Goal: Register for event/course

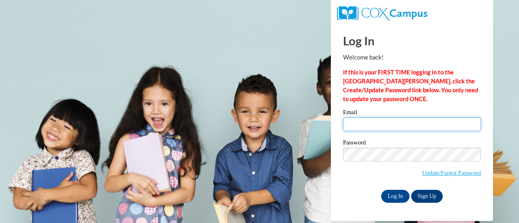
click at [377, 126] on input "Email" at bounding box center [412, 125] width 138 height 14
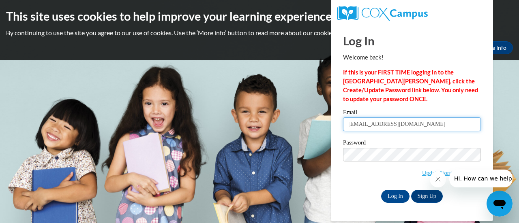
type input "[EMAIL_ADDRESS][DOMAIN_NAME]"
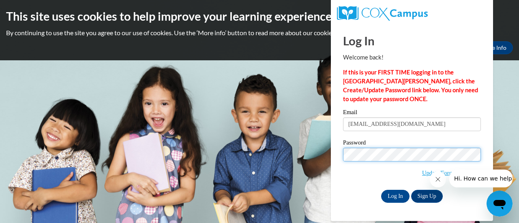
click at [381, 190] on input "Log In" at bounding box center [395, 196] width 28 height 13
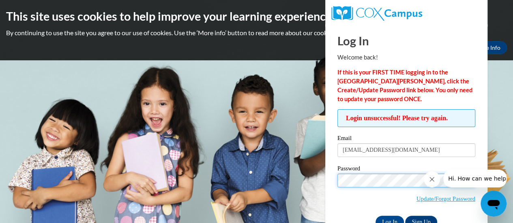
click at [375, 216] on input "Log In" at bounding box center [389, 222] width 28 height 13
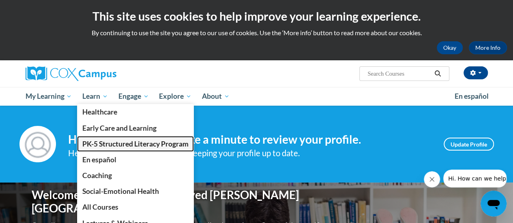
click at [111, 145] on span "PK-5 Structured Literacy Program" at bounding box center [135, 144] width 106 height 9
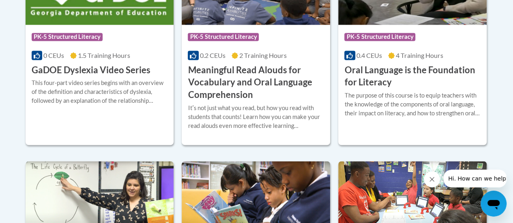
scroll to position [635, 0]
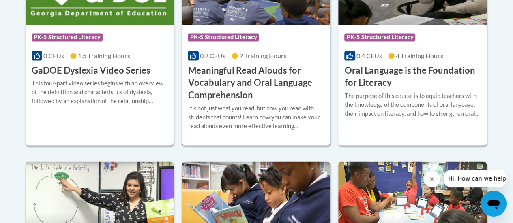
click at [210, 71] on h3 "Meaningful Read Alouds for Vocabulary and Oral Language Comprehension" at bounding box center [256, 82] width 136 height 37
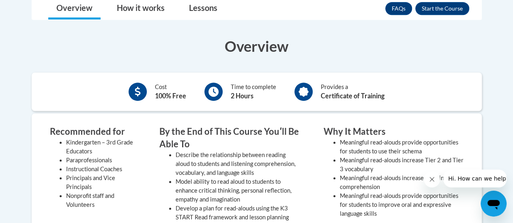
scroll to position [262, 0]
click at [431, 6] on button "Enroll" at bounding box center [442, 8] width 54 height 13
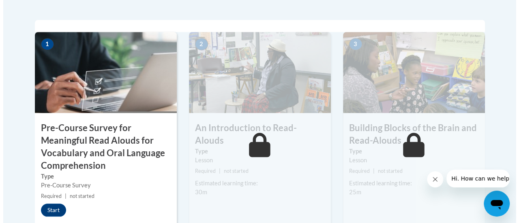
scroll to position [280, 0]
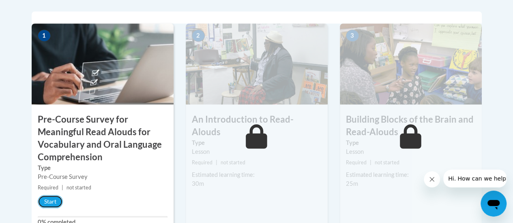
click at [51, 200] on button "Start" at bounding box center [50, 201] width 25 height 13
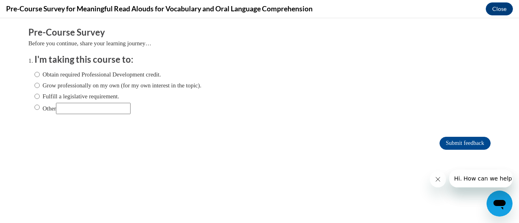
scroll to position [0, 0]
click at [34, 95] on input "Fulfill a legislative requirement." at bounding box center [36, 96] width 5 height 9
radio input "true"
click at [444, 142] on input "Submit feedback" at bounding box center [465, 143] width 51 height 13
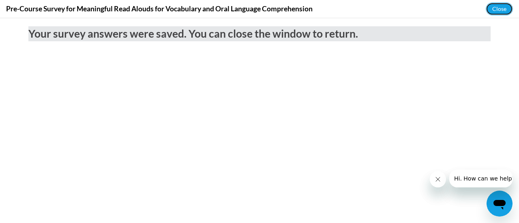
click at [497, 8] on button "Close" at bounding box center [499, 8] width 27 height 13
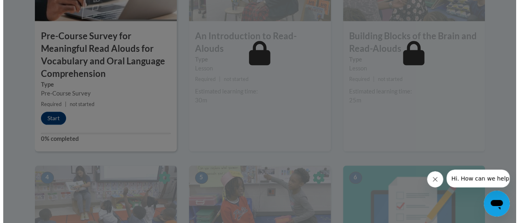
scroll to position [364, 0]
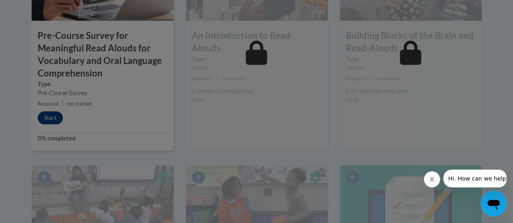
click at [47, 116] on div at bounding box center [256, 111] width 513 height 223
click at [49, 116] on div at bounding box center [256, 111] width 513 height 223
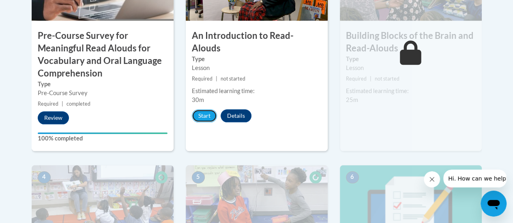
click at [202, 109] on button "Start" at bounding box center [204, 115] width 25 height 13
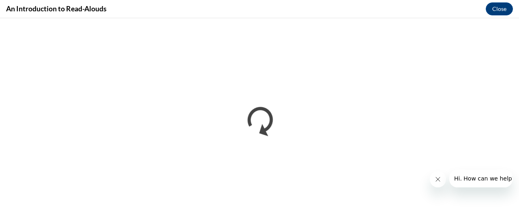
scroll to position [0, 0]
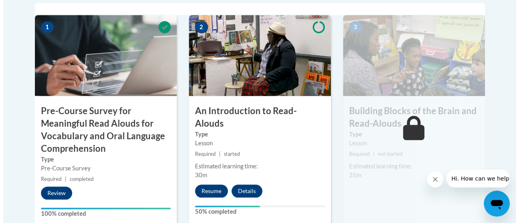
scroll to position [289, 0]
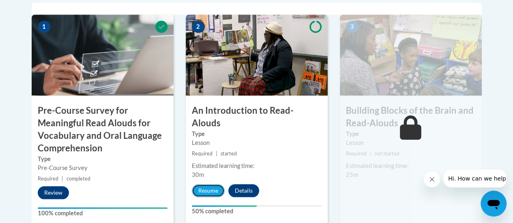
click at [212, 184] on button "Resume" at bounding box center [208, 190] width 33 height 13
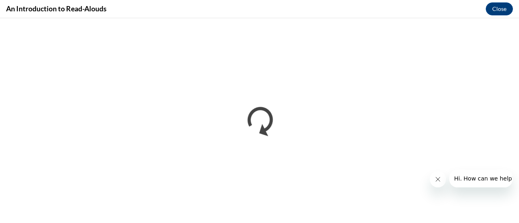
scroll to position [0, 0]
